Goal: Transaction & Acquisition: Purchase product/service

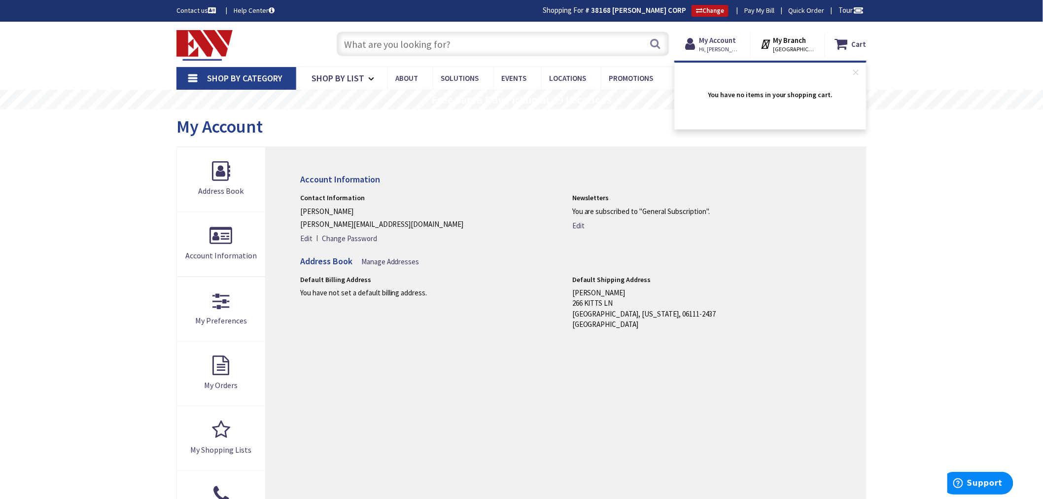
click at [411, 41] on input "text" at bounding box center [503, 44] width 333 height 25
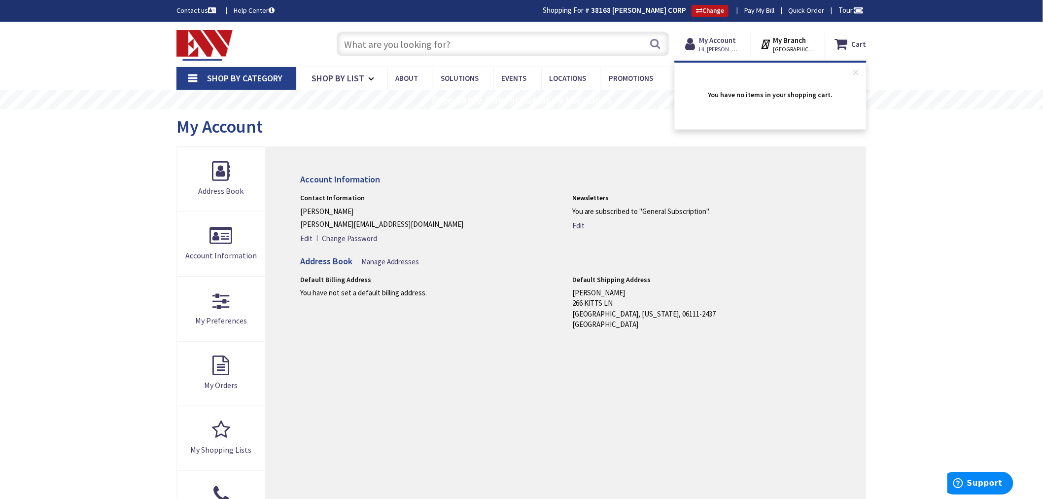
click at [391, 41] on input "text" at bounding box center [503, 44] width 333 height 25
click at [361, 42] on input "text" at bounding box center [503, 44] width 333 height 25
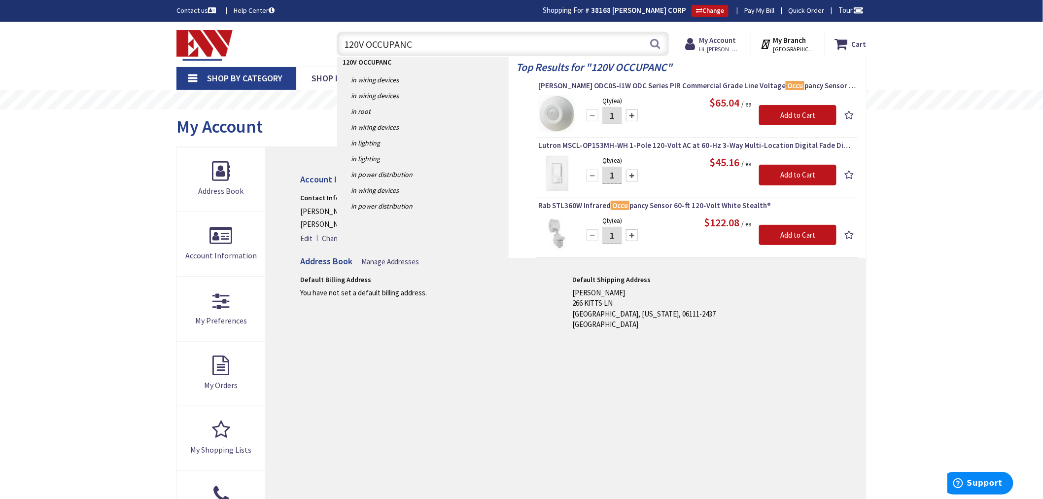
type input "120V OCCUPANCY"
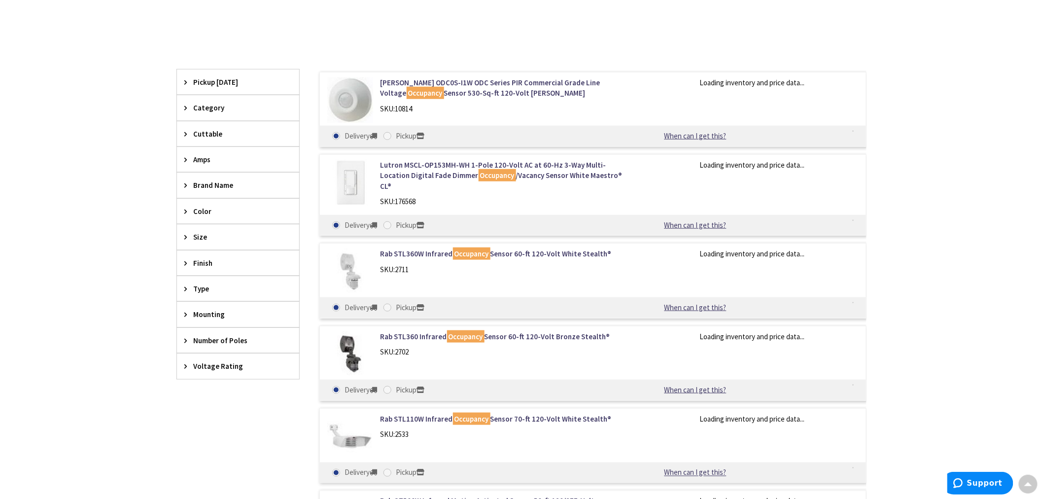
scroll to position [494, 0]
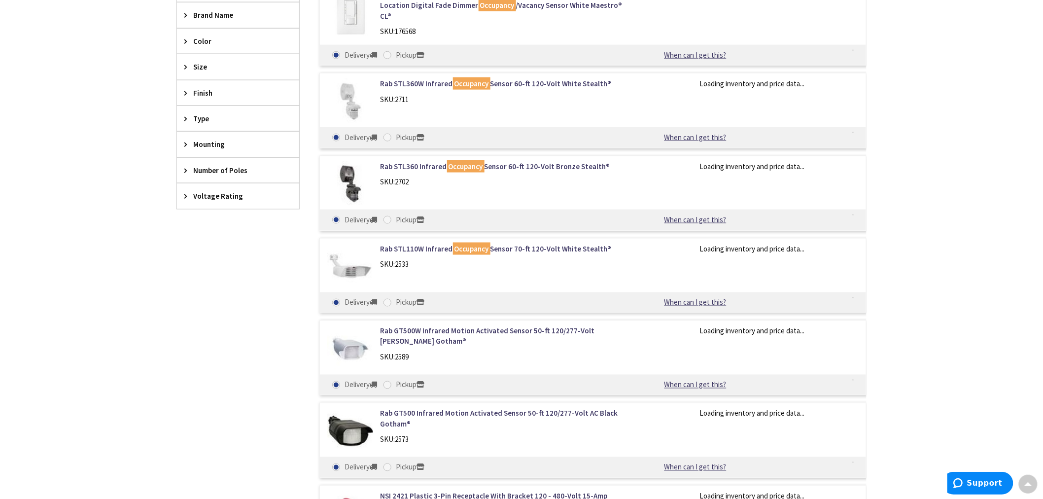
type input "[GEOGRAPHIC_DATA], [GEOGRAPHIC_DATA]"
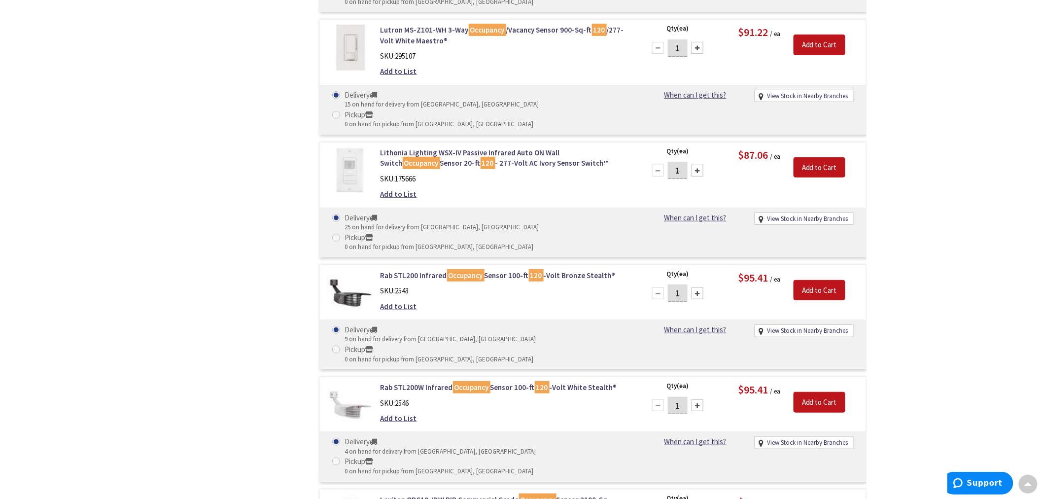
scroll to position [1698, 0]
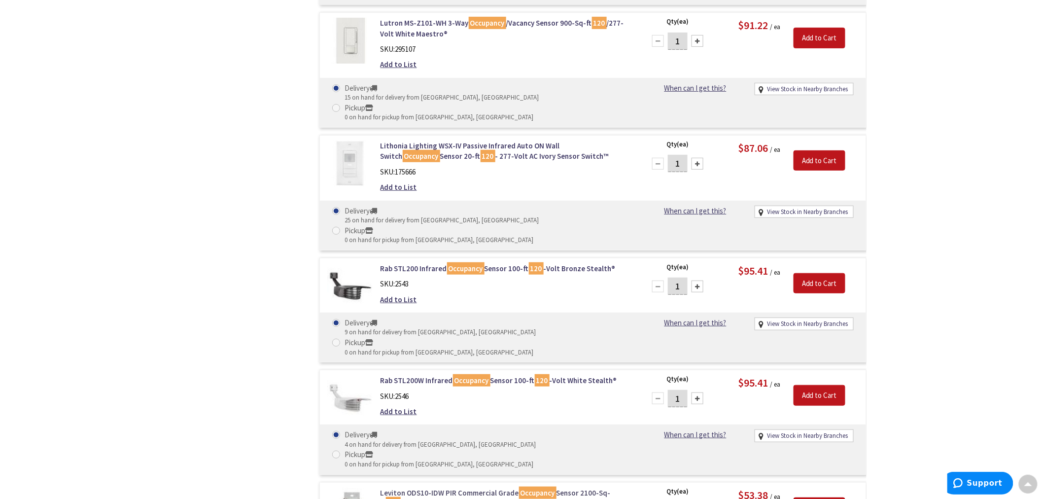
click at [434, 487] on link "Leviton ODS10-IDW PIR Commercial Grade Occupancy Sensor 2100-Sq-ft 120 /277-Vol…" at bounding box center [506, 497] width 251 height 21
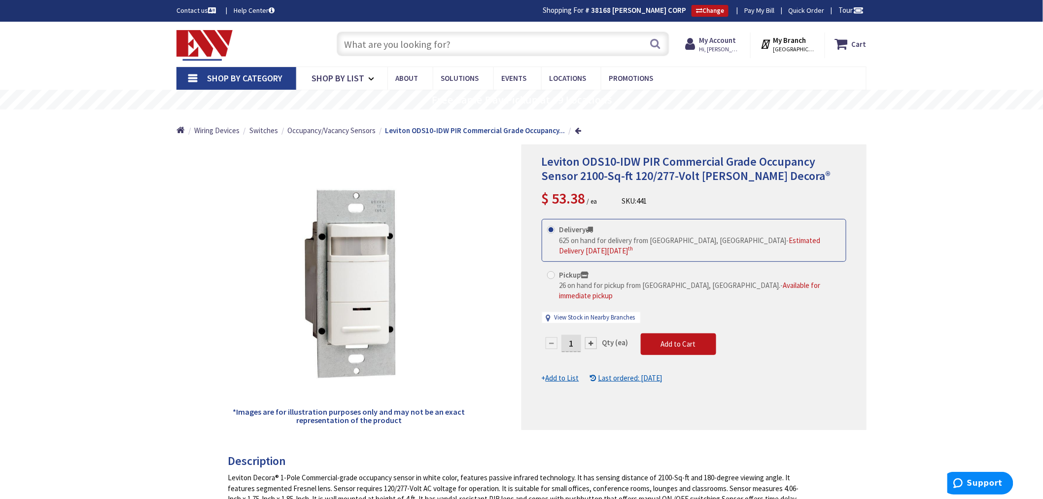
click at [351, 41] on input "text" at bounding box center [503, 44] width 333 height 25
paste input "WSX SA WH"
type input "WSX SA WH"
